Goal: Navigation & Orientation: Find specific page/section

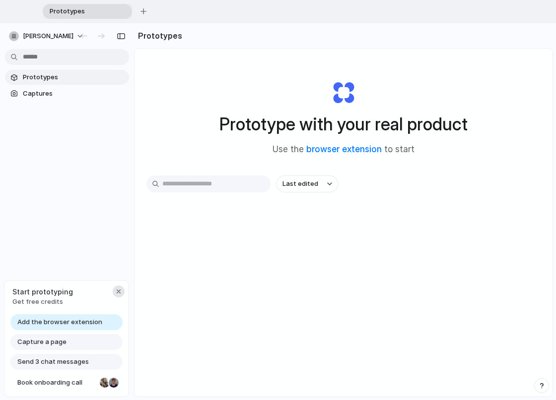
click at [116, 295] on div "button" at bounding box center [119, 292] width 8 height 8
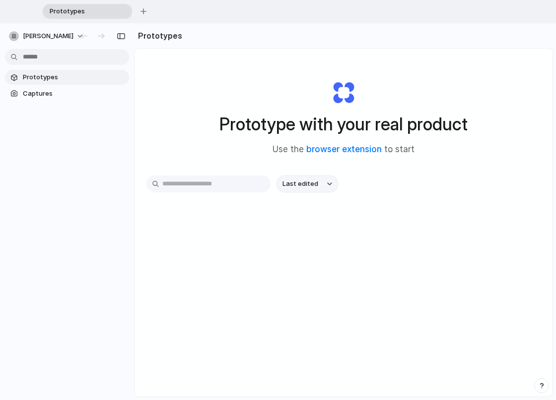
click at [308, 187] on span "Last edited" at bounding box center [300, 184] width 36 height 10
click at [307, 185] on div "Last edited Last created Alphabetical" at bounding box center [278, 200] width 556 height 400
click at [138, 12] on button "button" at bounding box center [143, 11] width 15 height 15
click at [178, 8] on span "Prototypes" at bounding box center [172, 11] width 70 height 10
click at [156, 13] on span "Prototypes" at bounding box center [172, 11] width 70 height 10
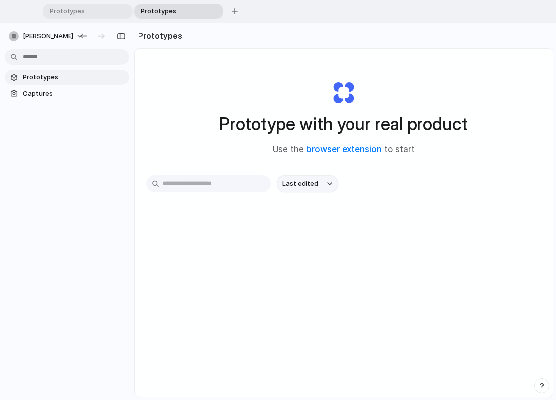
click at [319, 188] on button "Last edited" at bounding box center [307, 184] width 62 height 17
click at [337, 151] on div "Last edited Last created Alphabetical" at bounding box center [278, 200] width 556 height 400
click at [362, 150] on link "browser extension" at bounding box center [343, 149] width 75 height 10
